Goal: Task Accomplishment & Management: Manage account settings

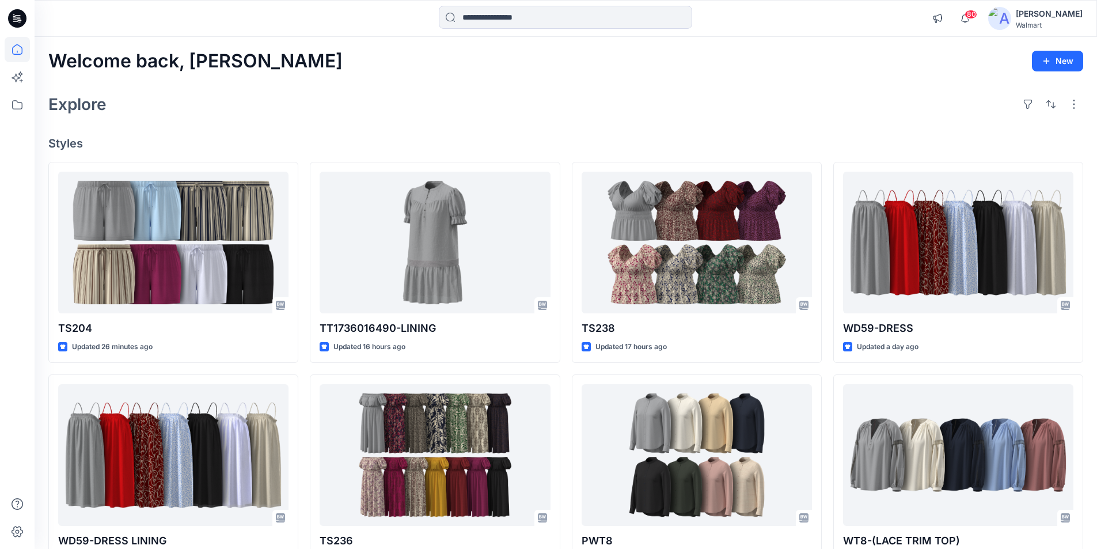
click at [1053, 17] on div "[PERSON_NAME]" at bounding box center [1049, 14] width 67 height 14
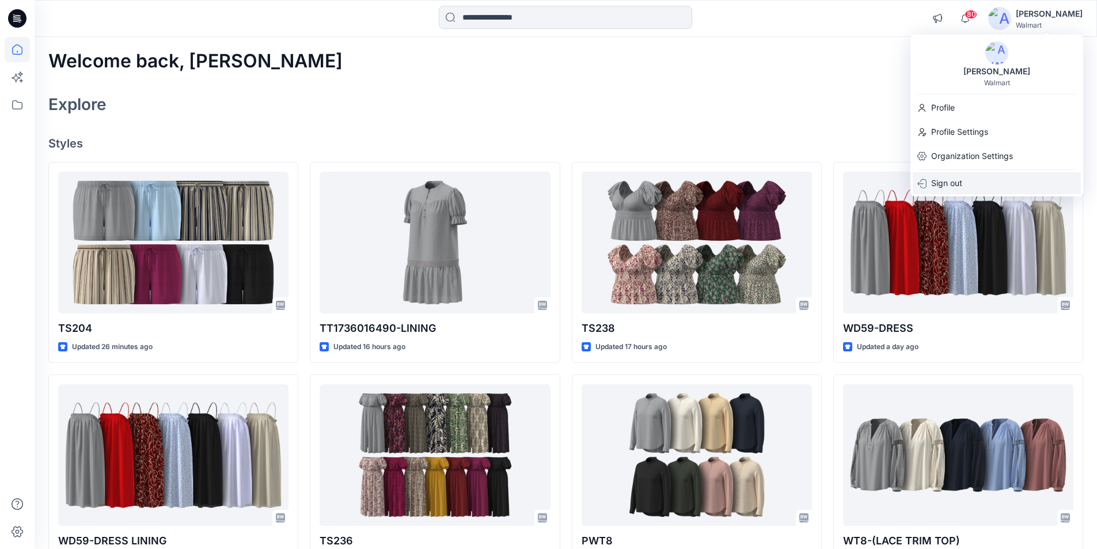
click at [946, 184] on p "Sign out" at bounding box center [947, 183] width 31 height 22
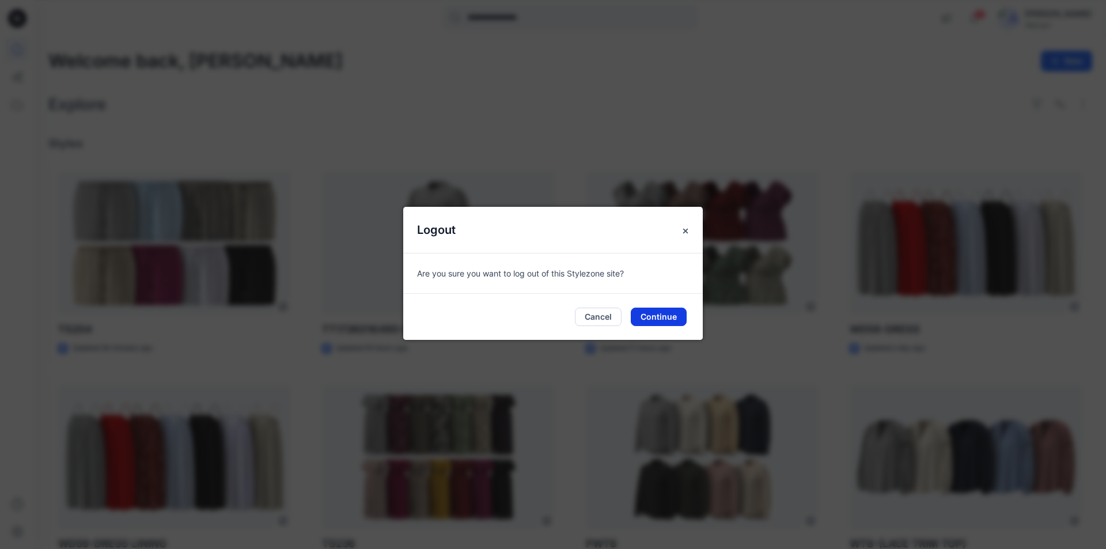
click at [654, 319] on button "Continue" at bounding box center [659, 317] width 56 height 18
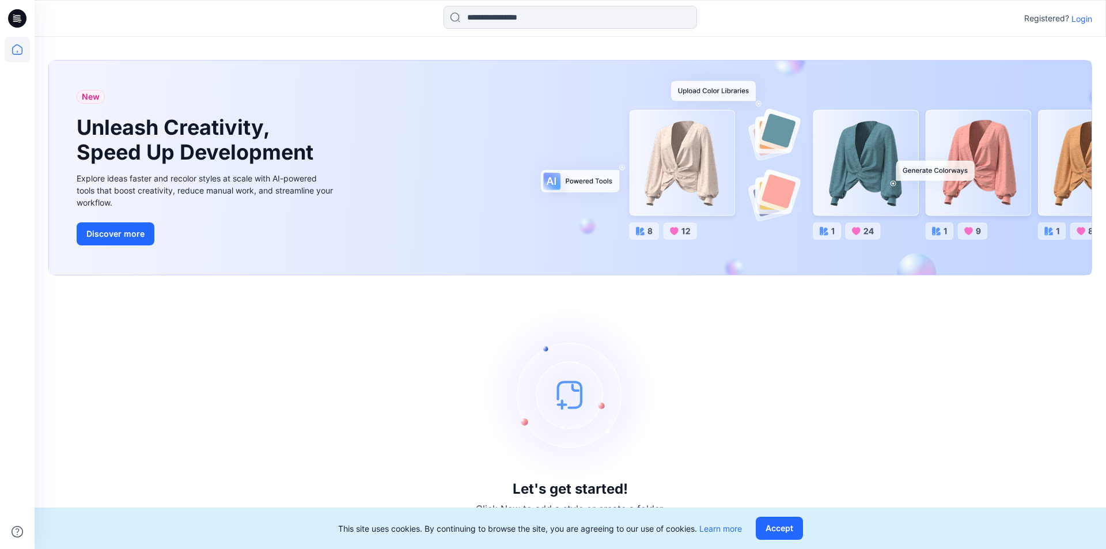
drag, startPoint x: 778, startPoint y: 528, endPoint x: 739, endPoint y: 502, distance: 47.5
click at [779, 528] on button "Accept" at bounding box center [779, 528] width 47 height 23
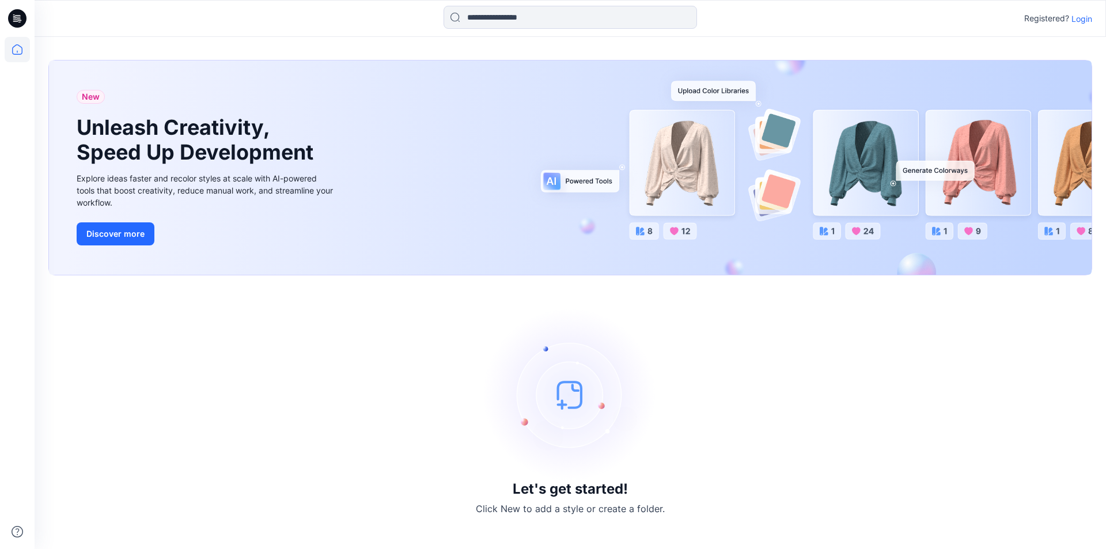
click at [1081, 21] on p "Login" at bounding box center [1082, 19] width 21 height 12
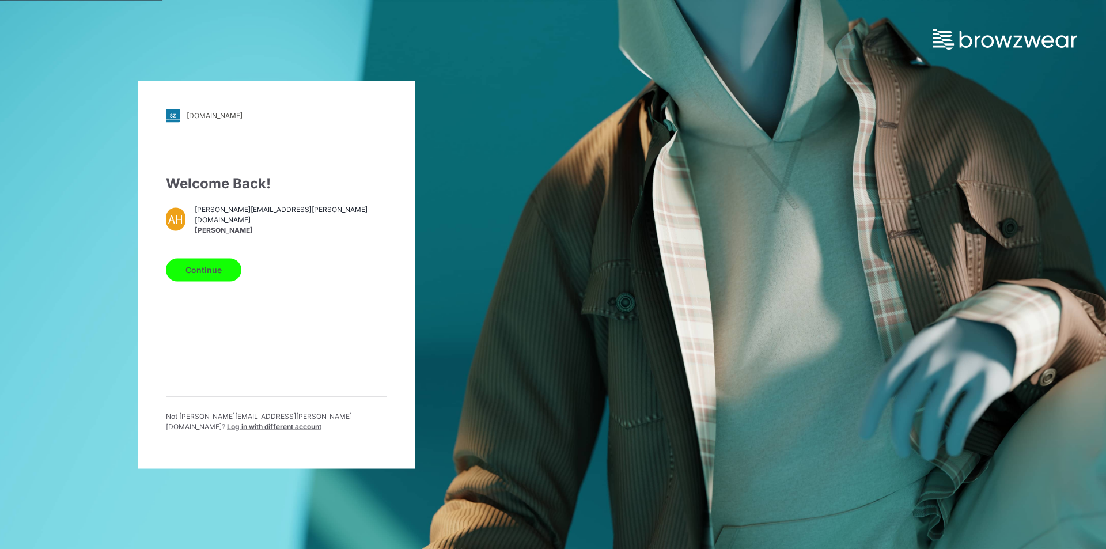
click at [293, 423] on span "Log in with different account" at bounding box center [274, 426] width 94 height 9
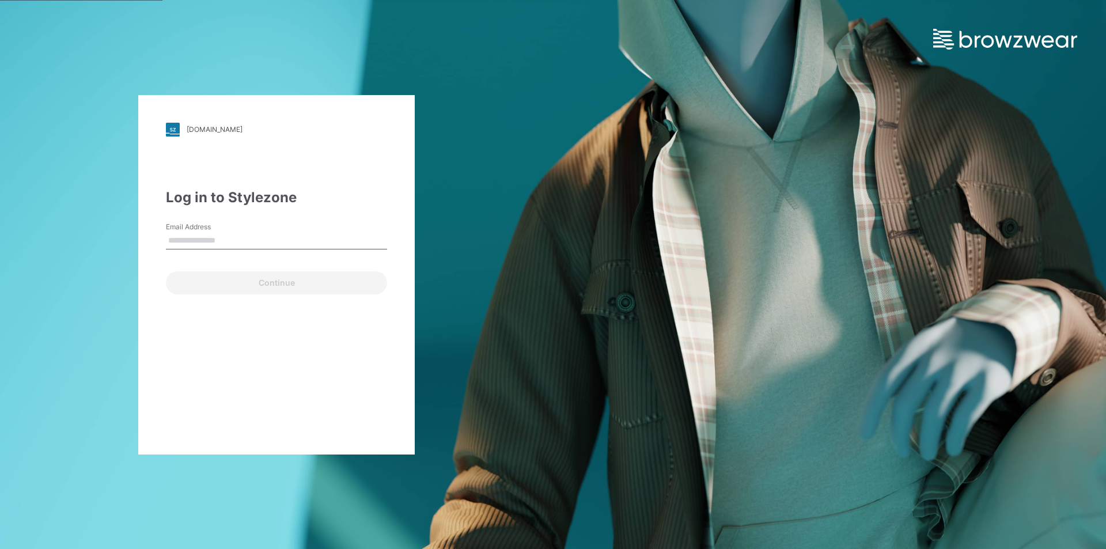
type input "**********"
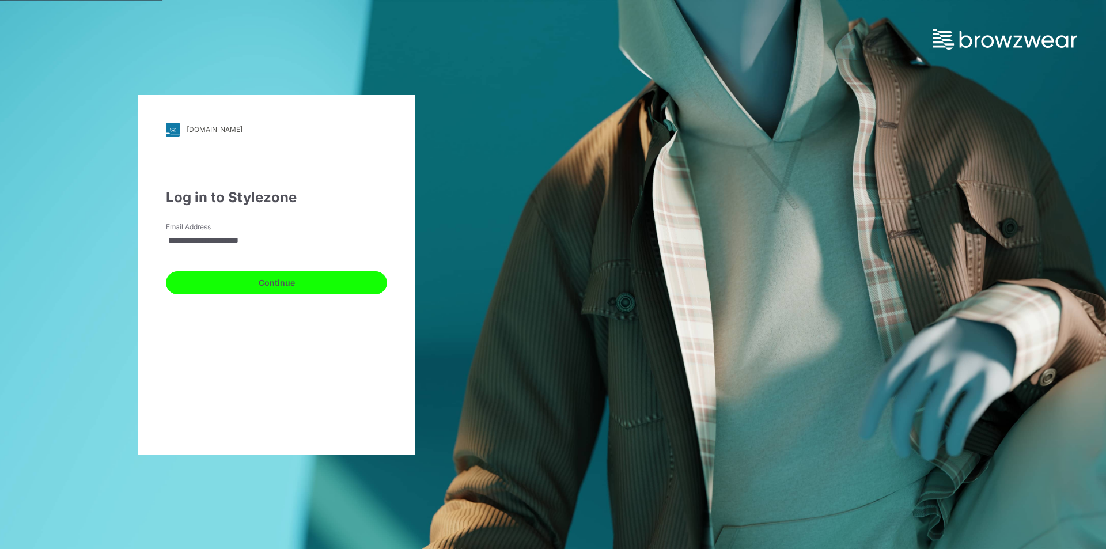
click at [267, 281] on button "Continue" at bounding box center [276, 282] width 221 height 23
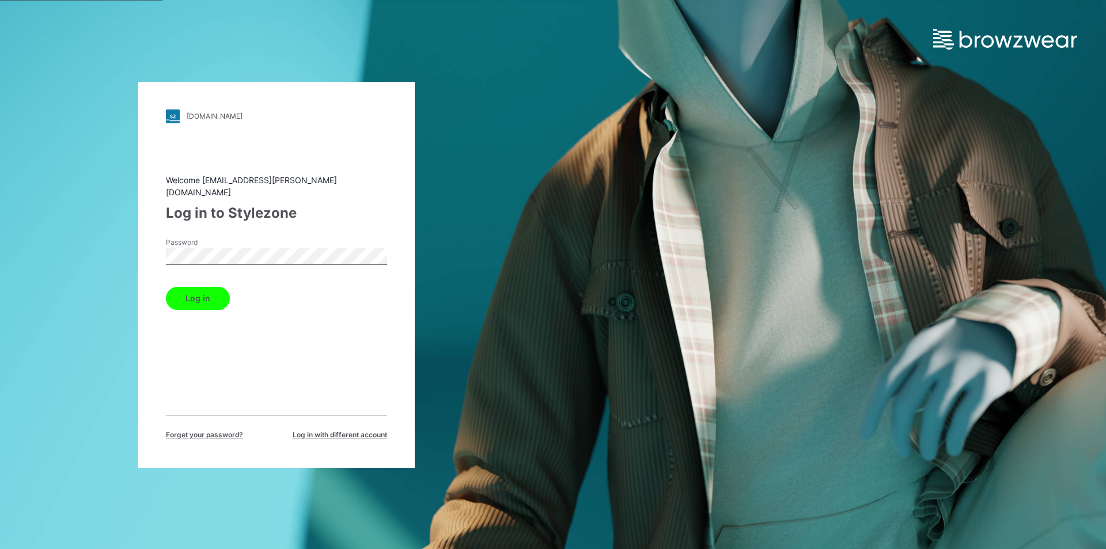
click at [199, 296] on button "Log in" at bounding box center [198, 298] width 64 height 23
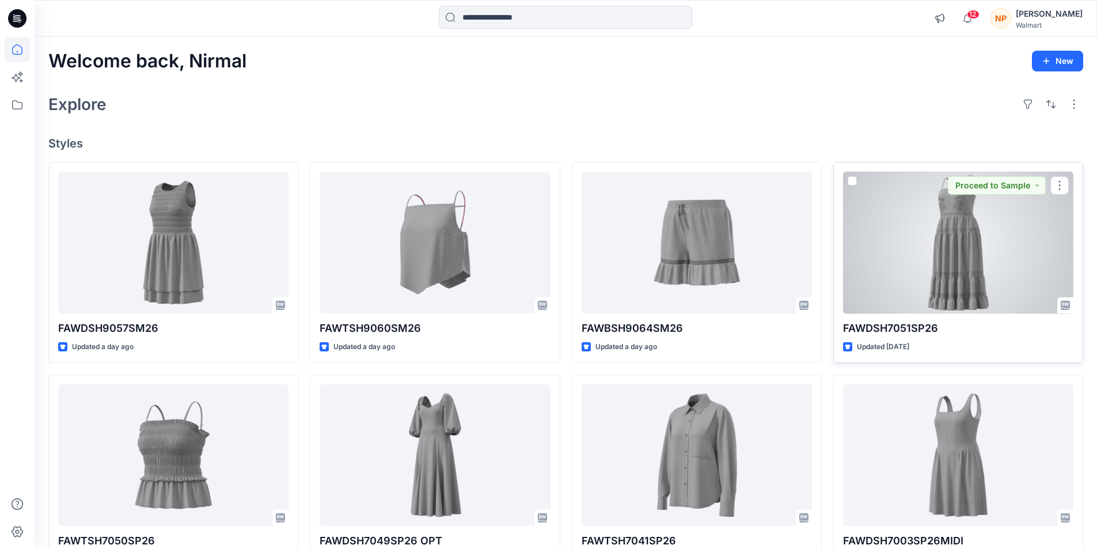
click at [964, 231] on div at bounding box center [958, 243] width 230 height 142
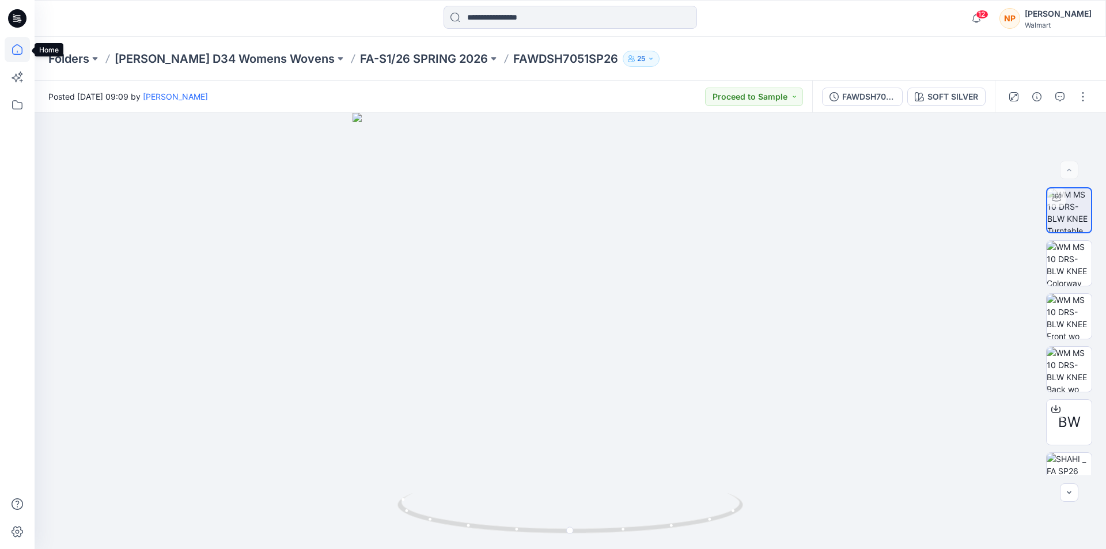
click at [18, 48] on icon at bounding box center [17, 49] width 25 height 25
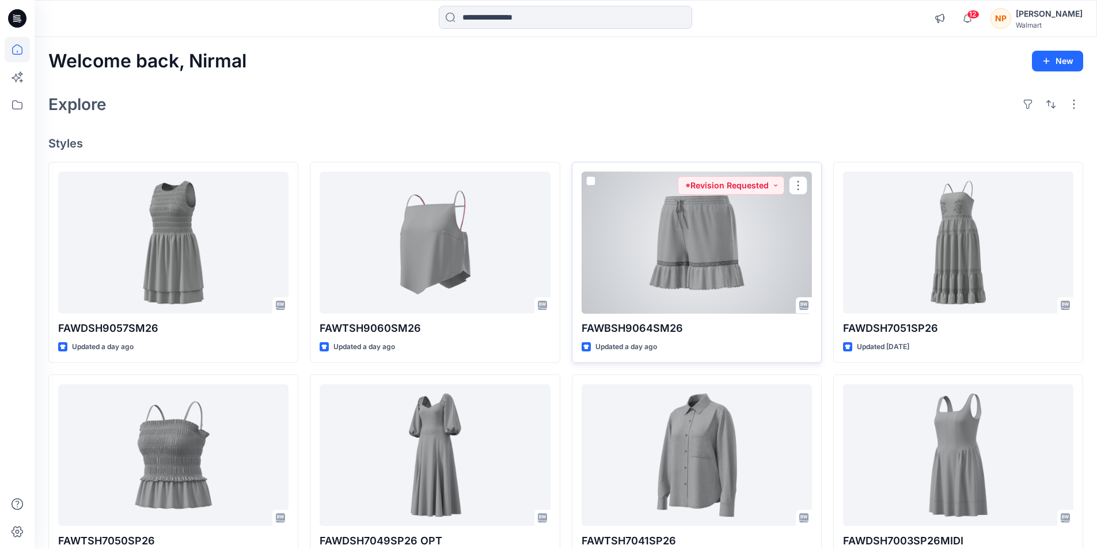
click at [695, 221] on div at bounding box center [697, 243] width 230 height 142
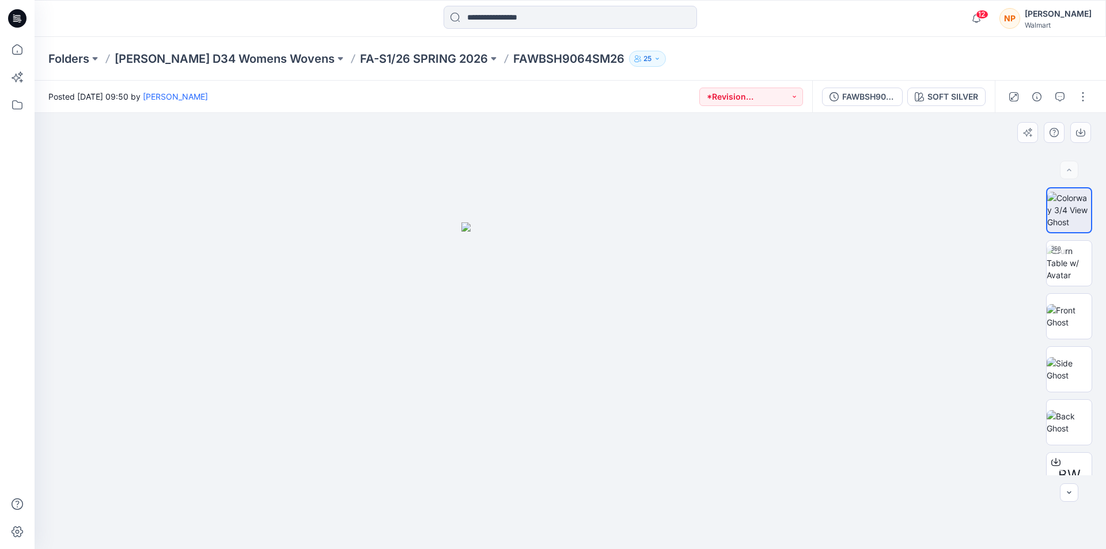
click at [558, 298] on img at bounding box center [570, 385] width 218 height 327
click at [1078, 256] on img at bounding box center [1069, 263] width 45 height 36
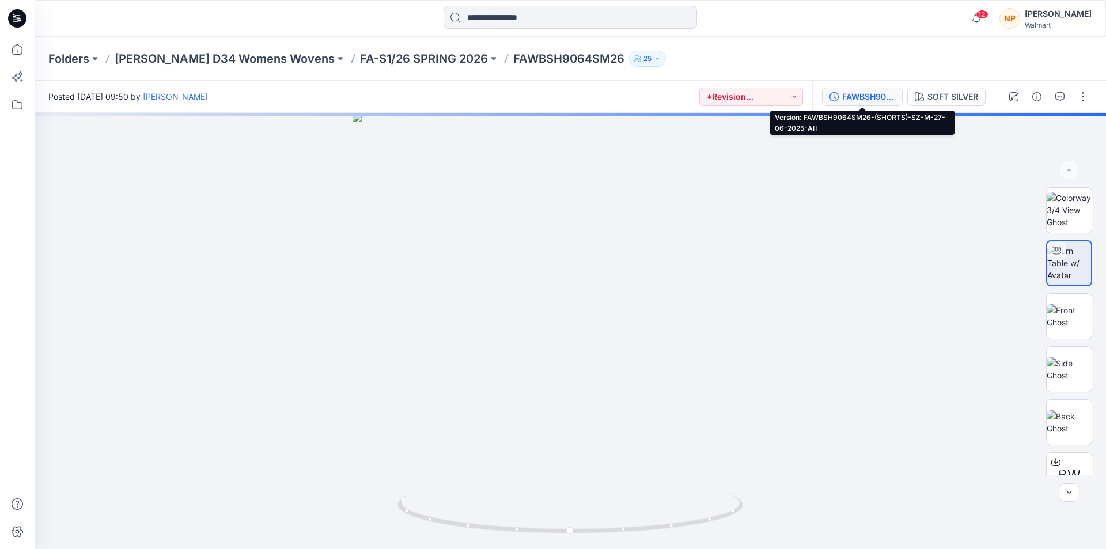
click at [887, 95] on div "FAWBSH9064SM26-(SHORTS)-SZ-M-27-06-2025-AH" at bounding box center [868, 96] width 53 height 13
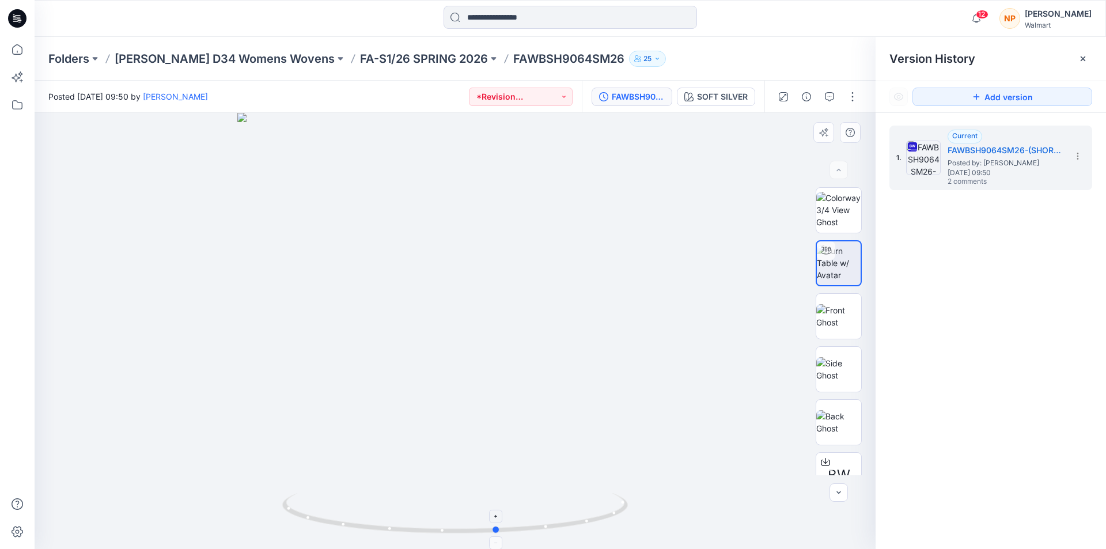
drag, startPoint x: 495, startPoint y: 536, endPoint x: 538, endPoint y: 506, distance: 52.1
click at [538, 506] on div at bounding box center [455, 331] width 841 height 436
drag, startPoint x: 473, startPoint y: 536, endPoint x: 353, endPoint y: 539, distance: 120.4
click at [353, 539] on div at bounding box center [455, 331] width 841 height 436
drag, startPoint x: 576, startPoint y: 529, endPoint x: 472, endPoint y: 535, distance: 104.4
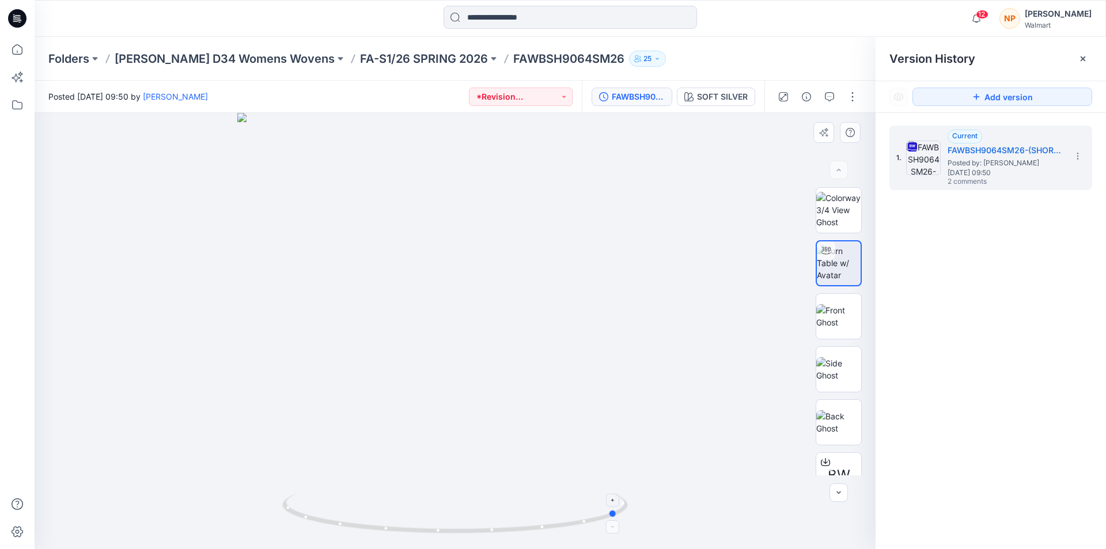
click at [472, 535] on icon at bounding box center [456, 514] width 349 height 43
click at [831, 311] on img at bounding box center [838, 316] width 45 height 24
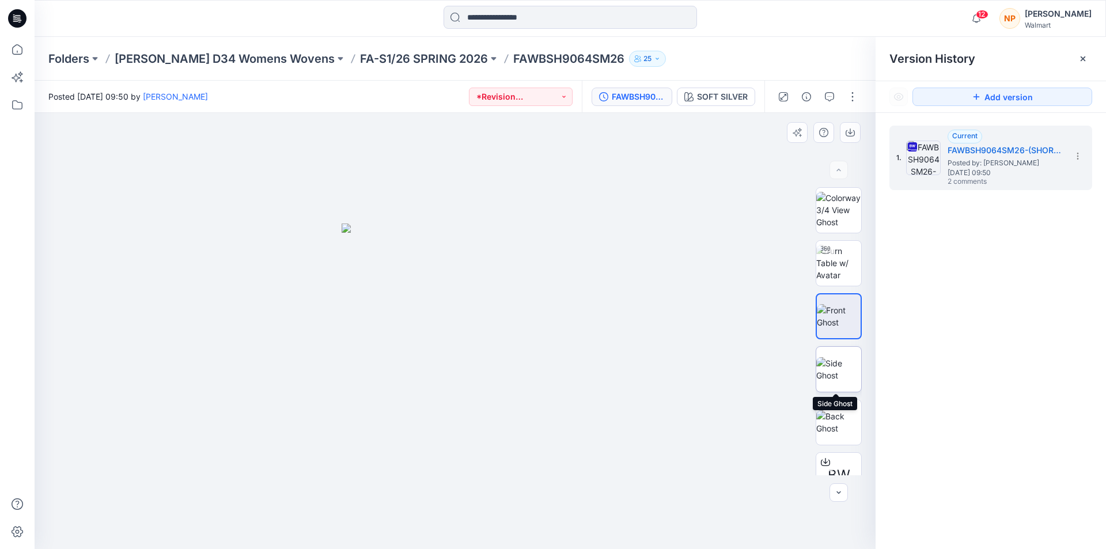
click at [841, 366] on img at bounding box center [838, 369] width 45 height 24
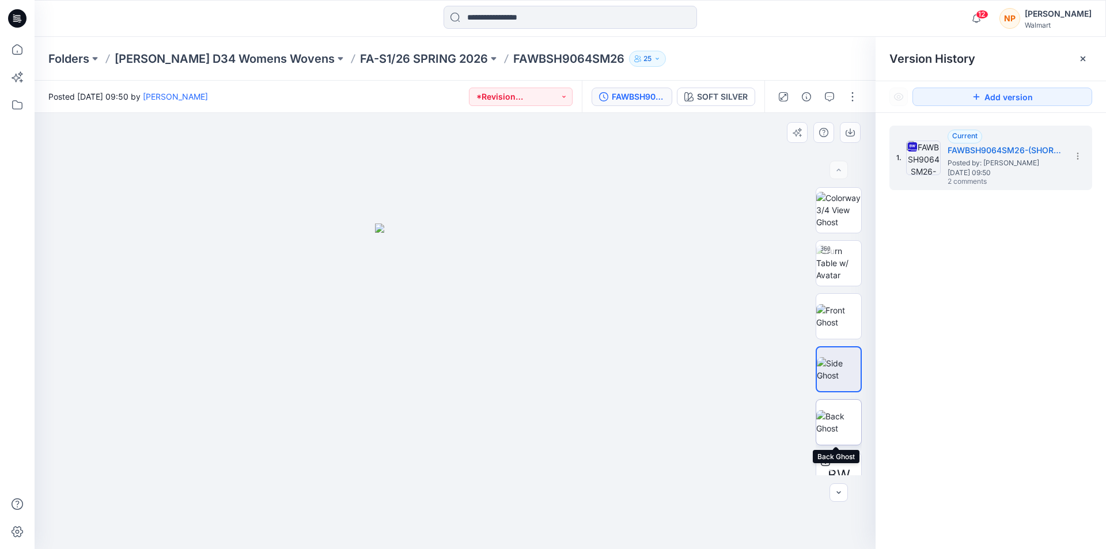
click at [841, 422] on img at bounding box center [838, 422] width 45 height 24
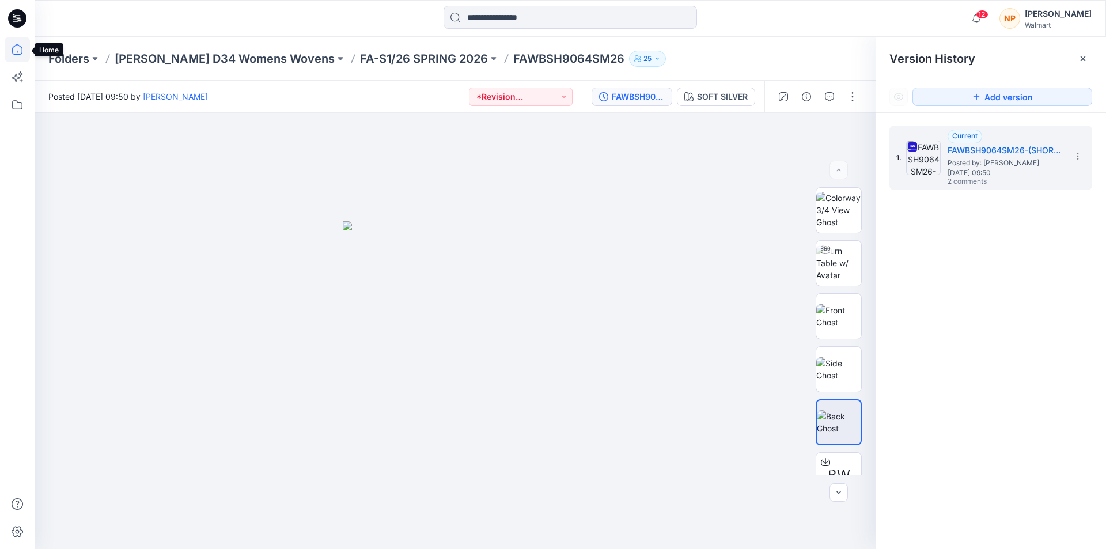
click at [17, 50] on icon at bounding box center [17, 49] width 25 height 25
